Goal: Download file/media

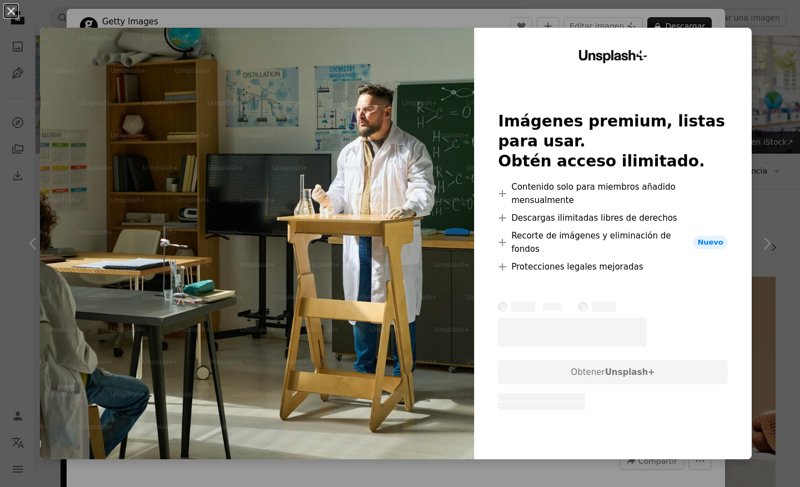
scroll to position [573, 0]
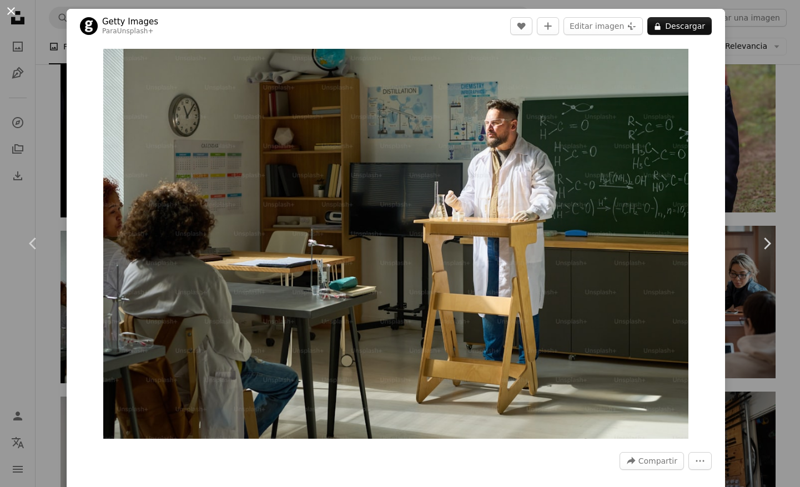
click at [12, 10] on button "An X shape" at bounding box center [10, 10] width 13 height 13
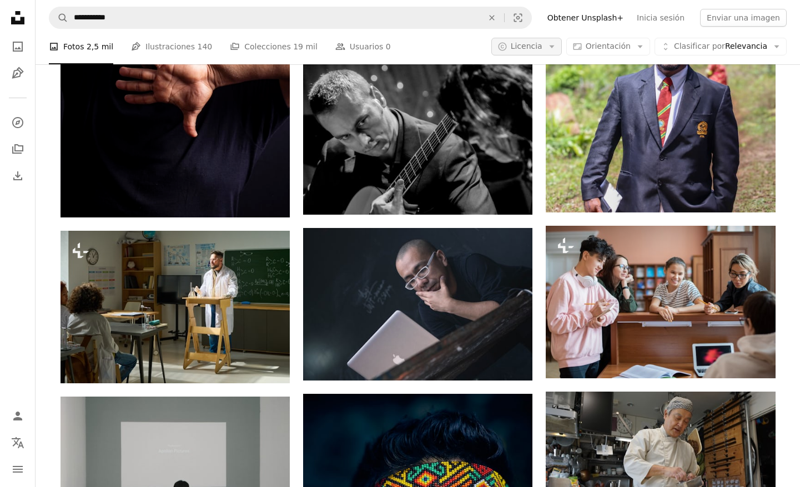
click at [553, 47] on icon "Arrow down" at bounding box center [552, 47] width 10 height 10
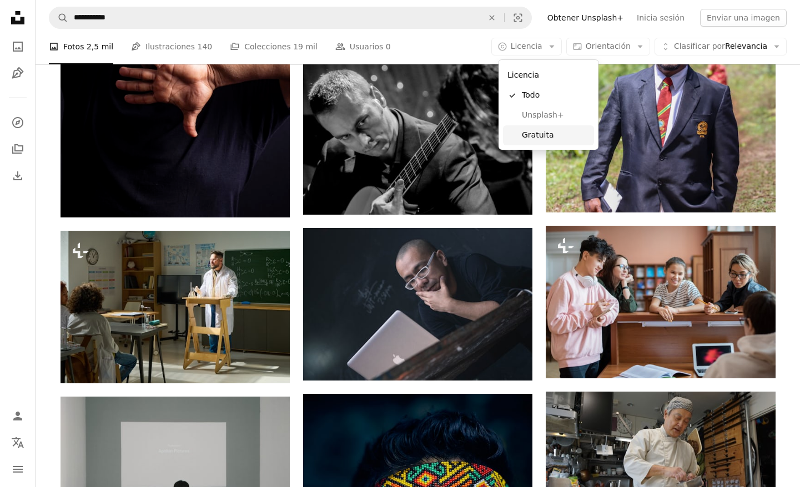
click at [545, 134] on span "Gratuita" at bounding box center [556, 135] width 68 height 11
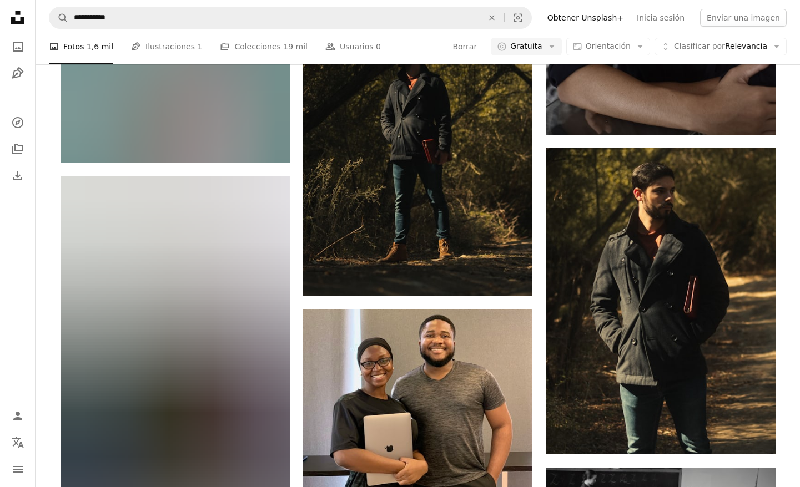
scroll to position [1667, 0]
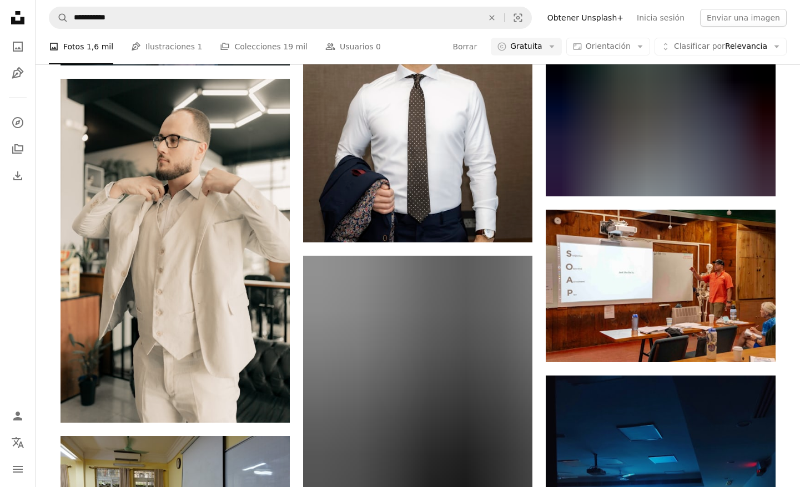
scroll to position [11084, 0]
